Goal: Check status: Check status

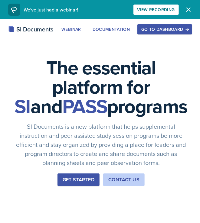
click at [185, 27] on icon "button" at bounding box center [187, 29] width 4 height 4
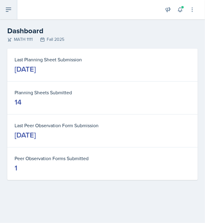
click at [9, 13] on button at bounding box center [8, 9] width 17 height 19
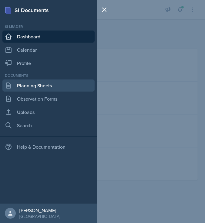
click at [35, 88] on link "Planning Sheets" at bounding box center [48, 86] width 92 height 12
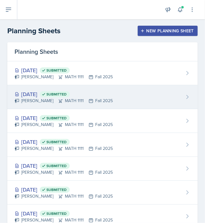
click at [128, 94] on div "[DATE] Submitted [PERSON_NAME] MATH 1111 Fall 2025" at bounding box center [102, 97] width 190 height 24
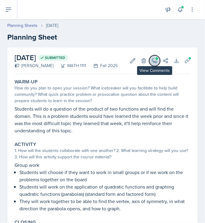
click at [151, 63] on icon at bounding box center [154, 61] width 6 height 6
